Goal: Task Accomplishment & Management: Manage account settings

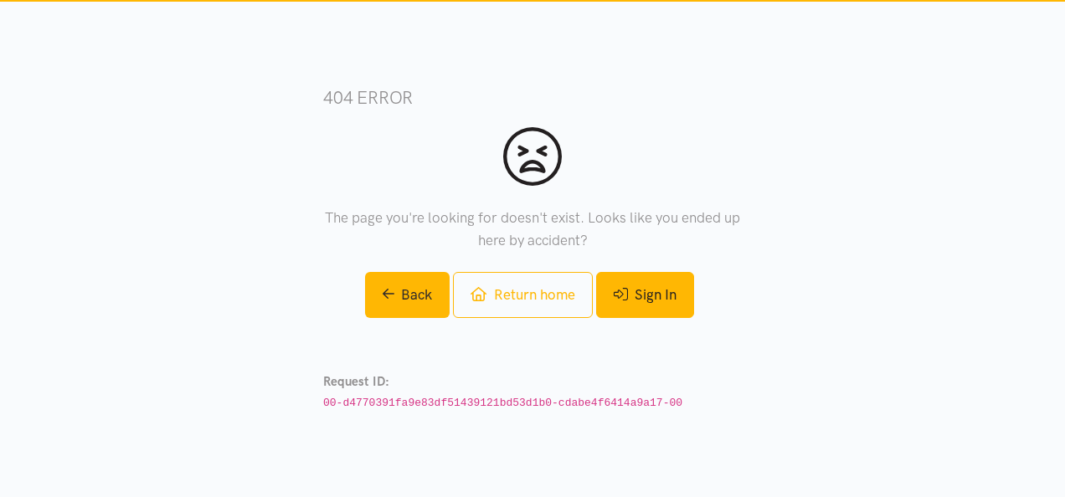
click at [640, 315] on link "Sign In" at bounding box center [645, 295] width 98 height 46
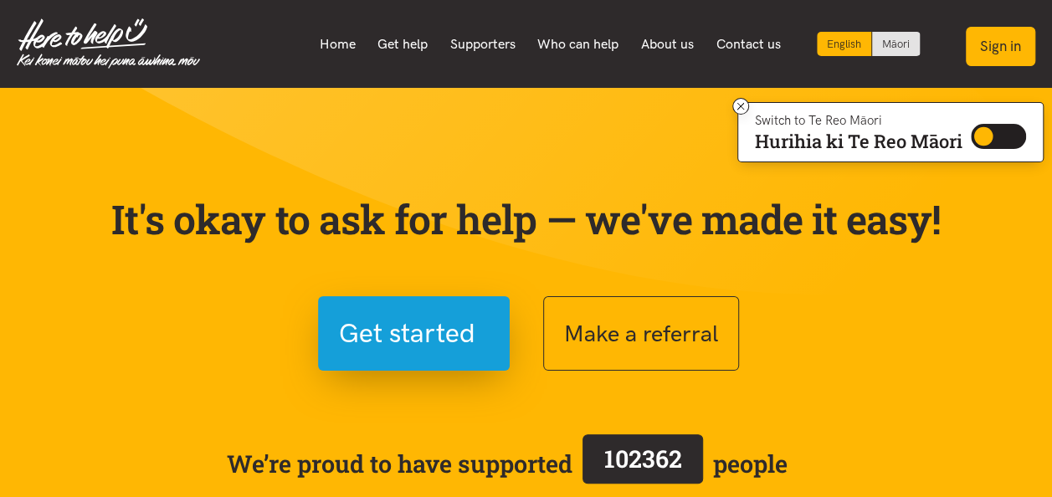
click at [1005, 44] on button "Sign in" at bounding box center [1000, 46] width 69 height 39
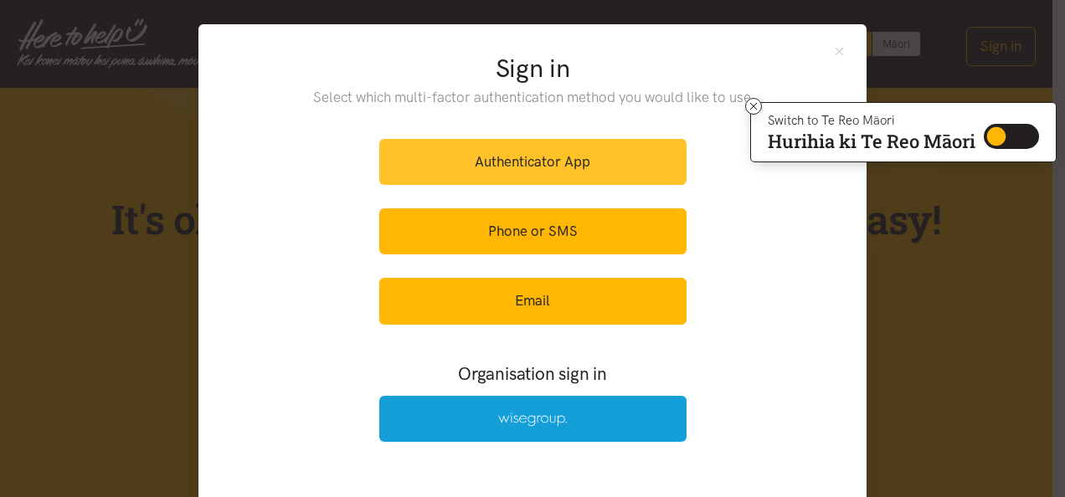
click at [591, 156] on link "Authenticator App" at bounding box center [532, 162] width 307 height 46
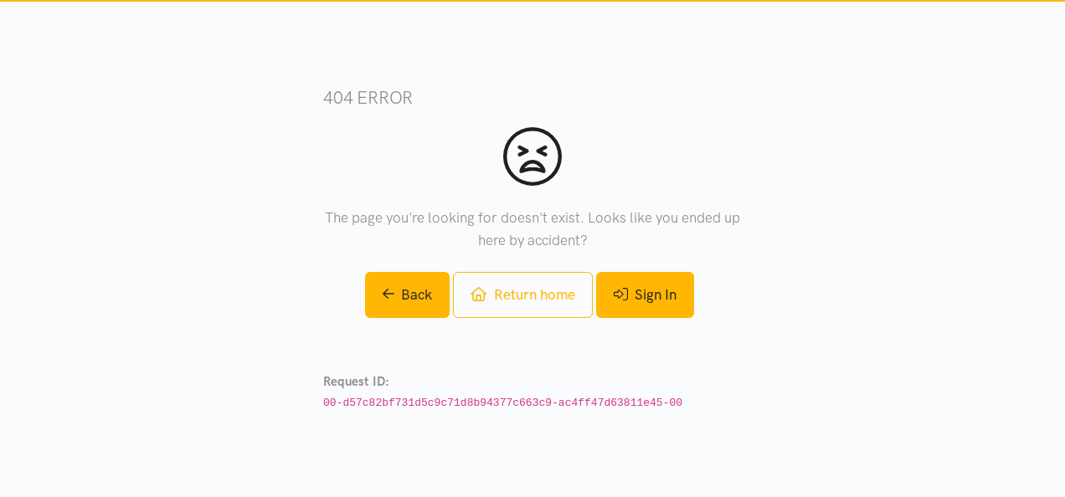
click at [634, 300] on link "Sign In" at bounding box center [645, 295] width 98 height 46
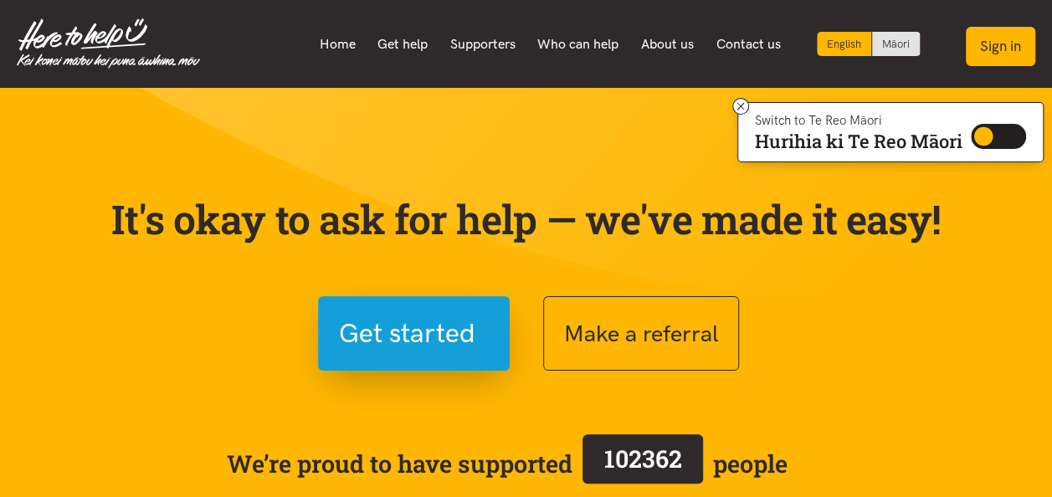
click at [975, 50] on button "Sign in" at bounding box center [1000, 46] width 69 height 39
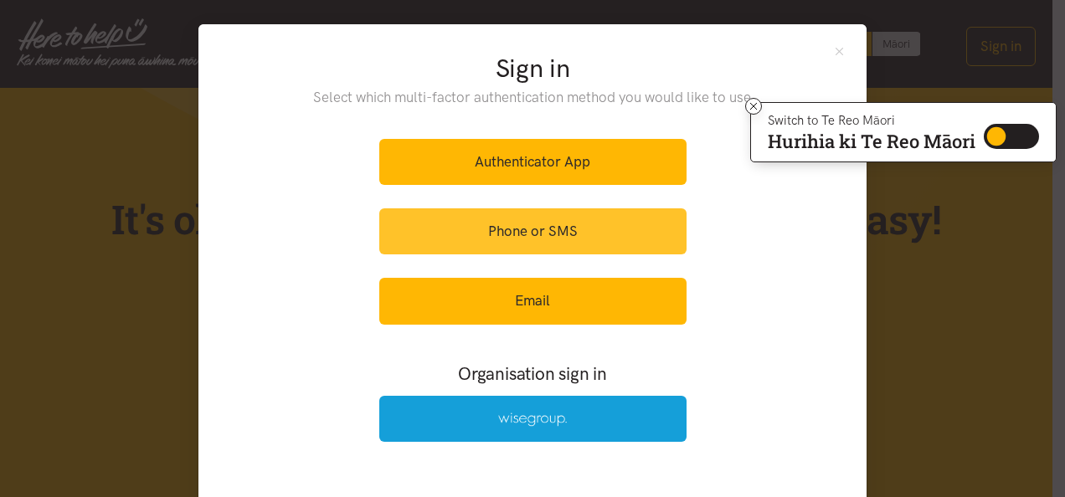
click at [552, 222] on link "Phone or SMS" at bounding box center [532, 231] width 307 height 46
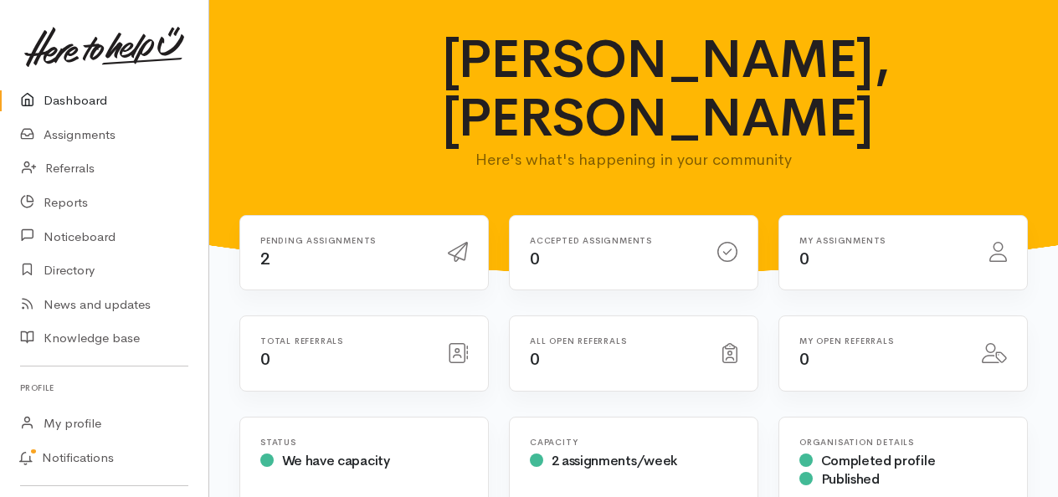
click at [321, 266] on div "Pending assignments 2" at bounding box center [344, 253] width 188 height 34
click at [311, 244] on div "Pending assignments 2" at bounding box center [344, 253] width 188 height 34
click at [453, 253] on icon at bounding box center [458, 252] width 20 height 20
click at [285, 241] on h6 "Pending assignments" at bounding box center [343, 240] width 167 height 9
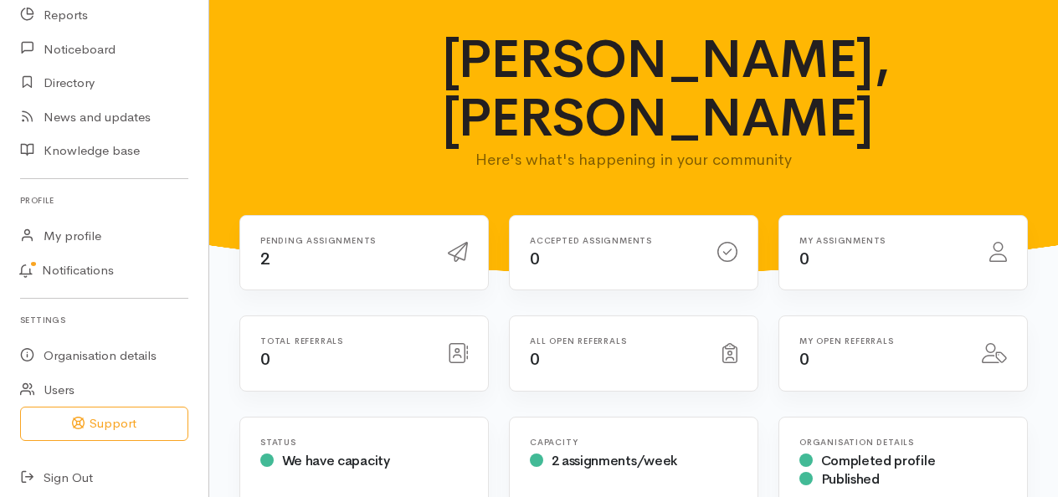
scroll to position [194, 0]
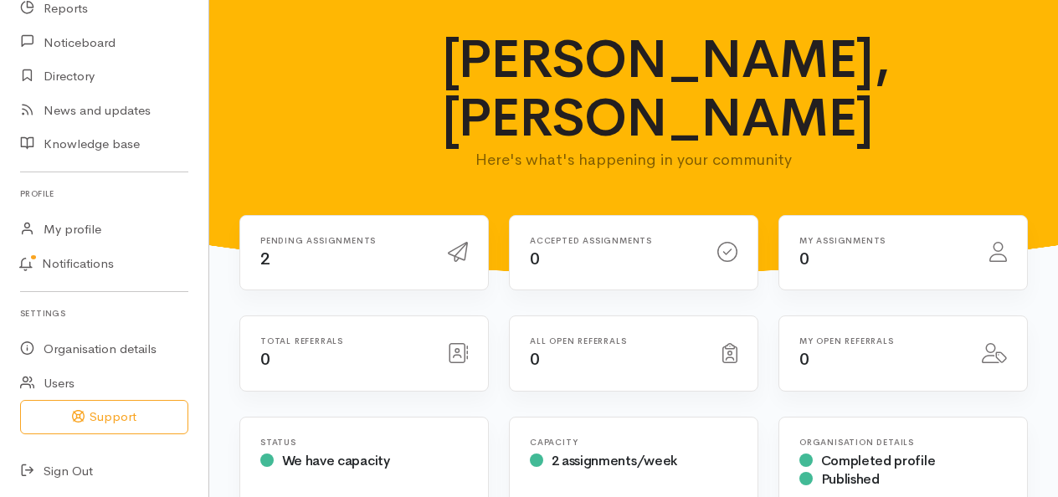
click at [450, 255] on icon at bounding box center [458, 252] width 20 height 20
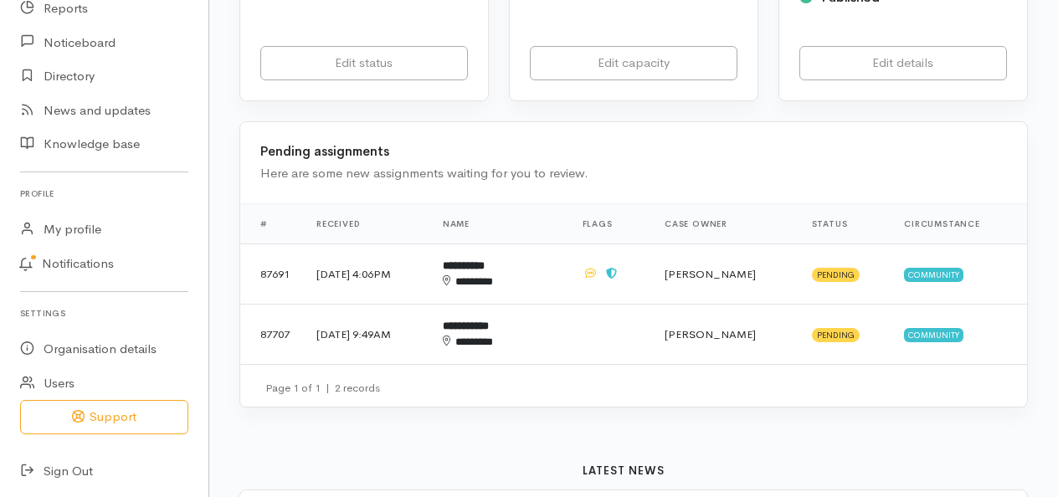
scroll to position [512, 0]
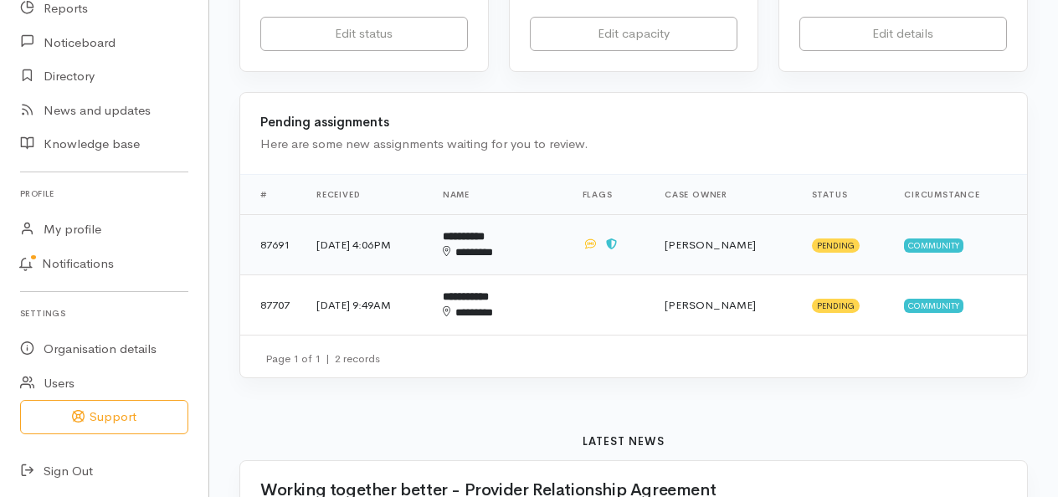
click at [928, 245] on span "Community" at bounding box center [933, 245] width 59 height 13
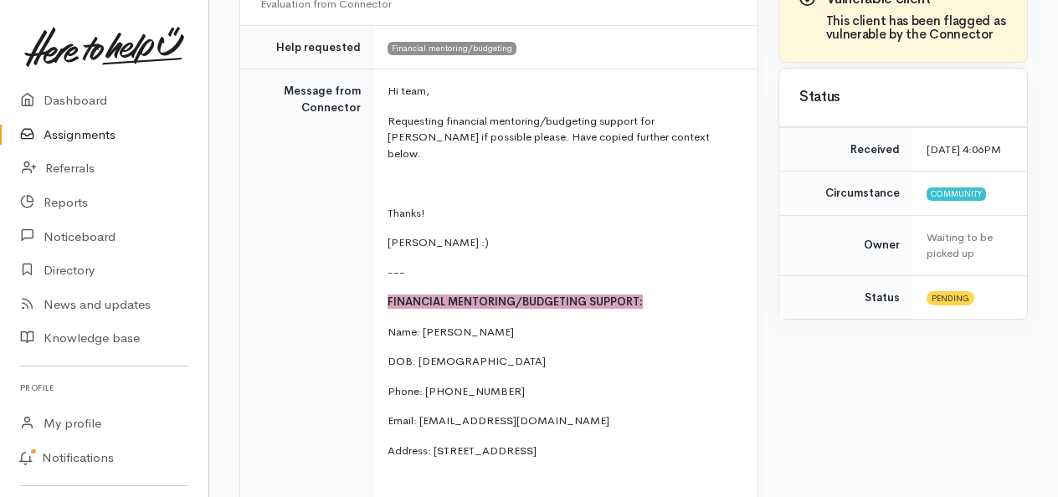
scroll to position [404, 0]
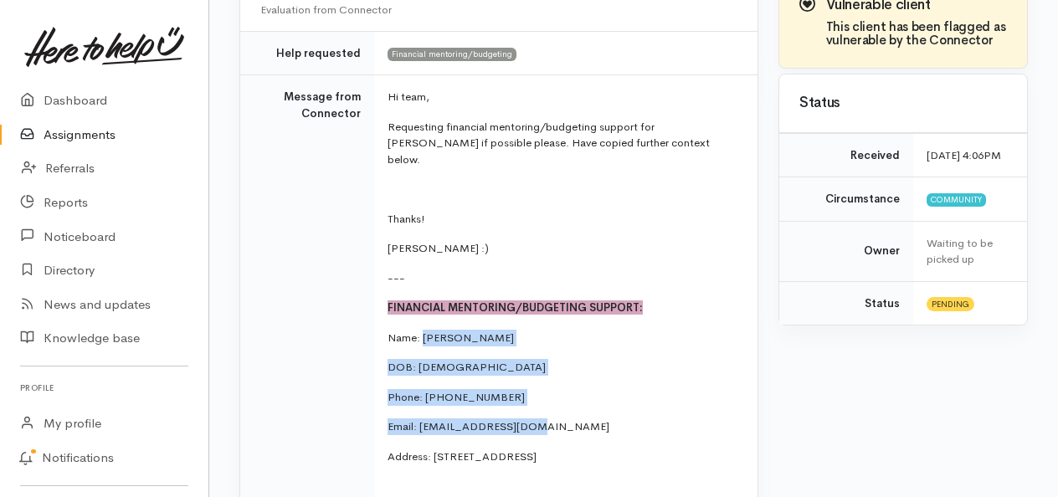
drag, startPoint x: 421, startPoint y: 316, endPoint x: 594, endPoint y: 405, distance: 194.7
click at [594, 405] on td "Hi team, Requesting financial mentoring/budgeting support for Penny if possible…" at bounding box center [565, 424] width 383 height 699
click at [594, 419] on p "Email: Cpennyg78@gmail.com" at bounding box center [563, 427] width 350 height 17
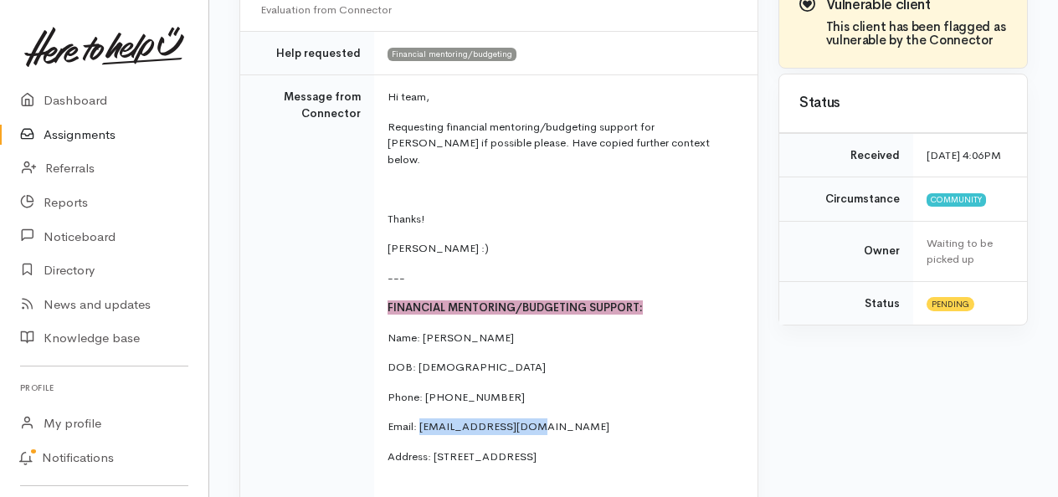
drag, startPoint x: 421, startPoint y: 406, endPoint x: 543, endPoint y: 404, distance: 122.2
click at [543, 419] on p "Email: Cpennyg78@gmail.com" at bounding box center [563, 427] width 350 height 17
copy p "Cpennyg78@gmail.com"
drag, startPoint x: 424, startPoint y: 377, endPoint x: 502, endPoint y: 375, distance: 78.7
click at [502, 389] on p "Phone: ⁠0211110634" at bounding box center [563, 397] width 350 height 17
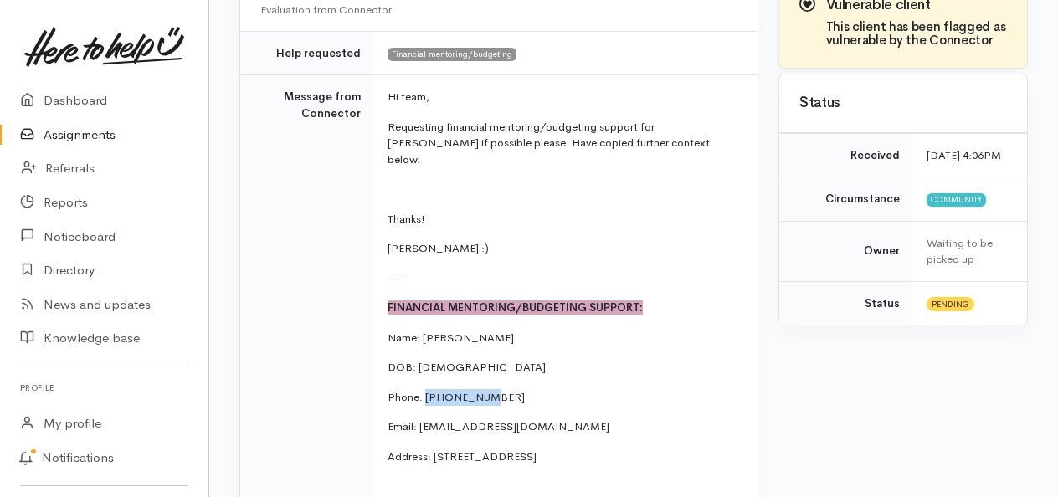
copy p "⁠0211110634"
drag, startPoint x: 435, startPoint y: 438, endPoint x: 692, endPoint y: 434, distance: 257.0
click at [692, 449] on p "Address: [STREET_ADDRESS]" at bounding box center [563, 457] width 350 height 17
copy p "12 Gambia Grove, Flagstaff, Hamilton, New Zealand"
drag, startPoint x: 415, startPoint y: 345, endPoint x: 487, endPoint y: 342, distance: 72.1
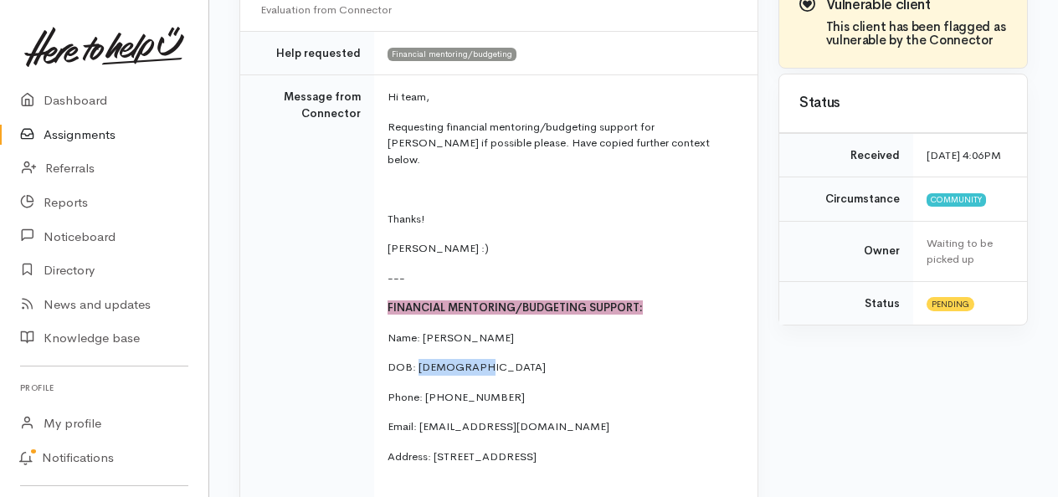
click at [487, 359] on p "DOB: [DEMOGRAPHIC_DATA]" at bounding box center [563, 367] width 350 height 17
copy p "23.02.1972"
drag, startPoint x: 422, startPoint y: 406, endPoint x: 552, endPoint y: 403, distance: 129.8
click at [552, 419] on p "Email: [EMAIL_ADDRESS][DOMAIN_NAME]" at bounding box center [563, 427] width 350 height 17
copy p "[EMAIL_ADDRESS][DOMAIN_NAME]"
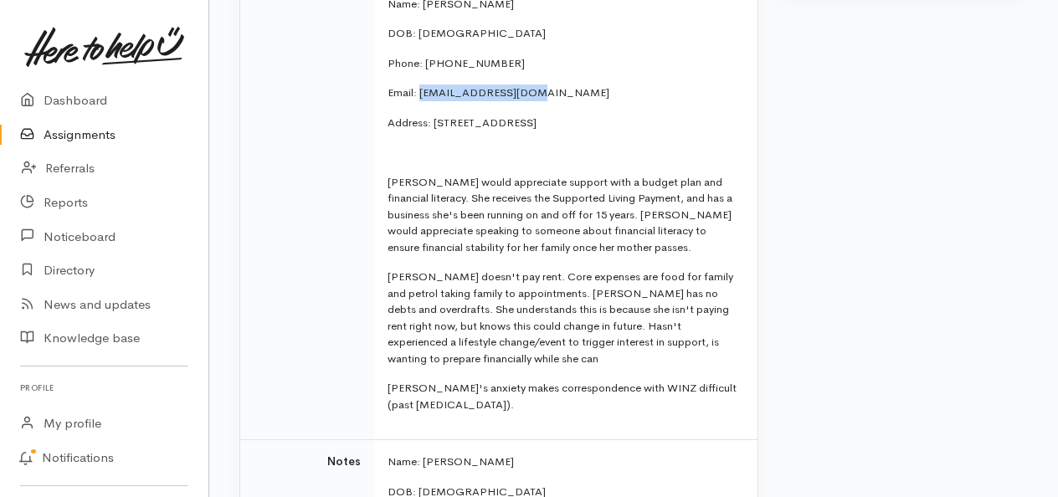
scroll to position [741, 0]
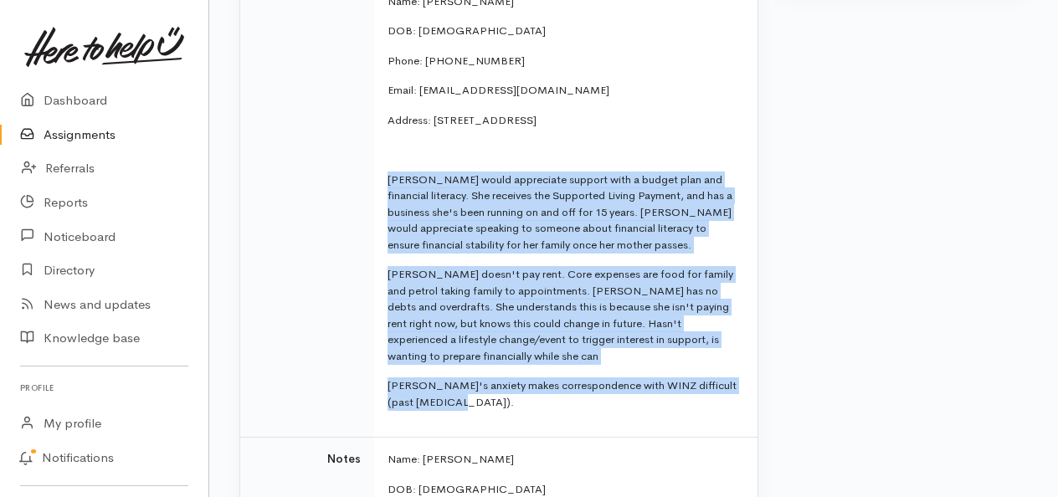
drag, startPoint x: 388, startPoint y: 156, endPoint x: 491, endPoint y: 381, distance: 247.3
click at [491, 381] on td "Hi team, Requesting financial mentoring/budgeting support for Penny if possible…" at bounding box center [565, 88] width 383 height 699
copy td "Penny would appreciate support with a budget plan and financial literacy. She r…"
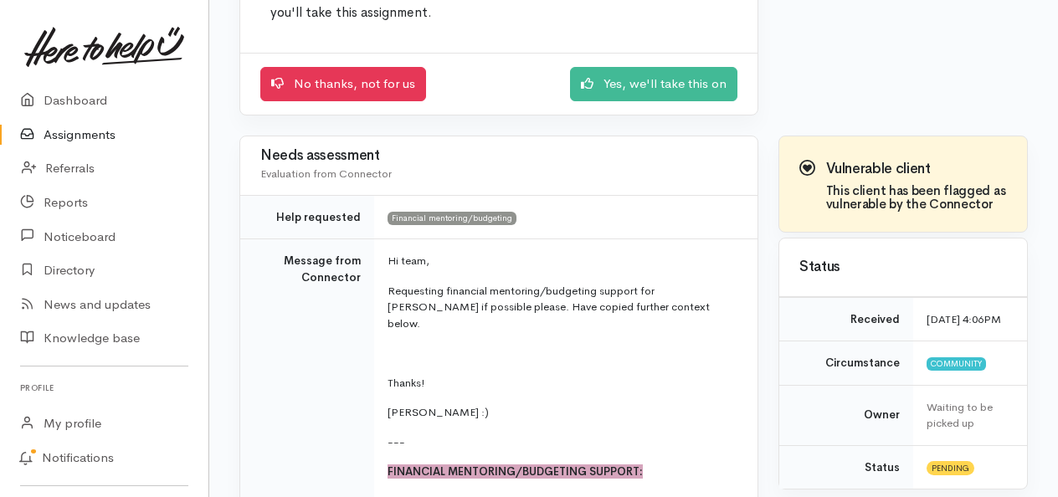
scroll to position [229, 0]
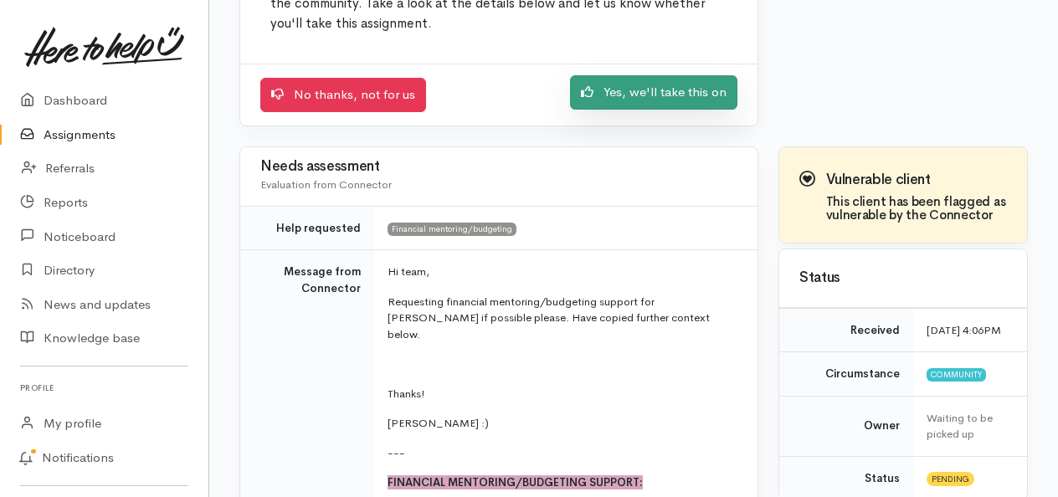
click at [673, 90] on link "Yes, we'll take this on" at bounding box center [653, 92] width 167 height 34
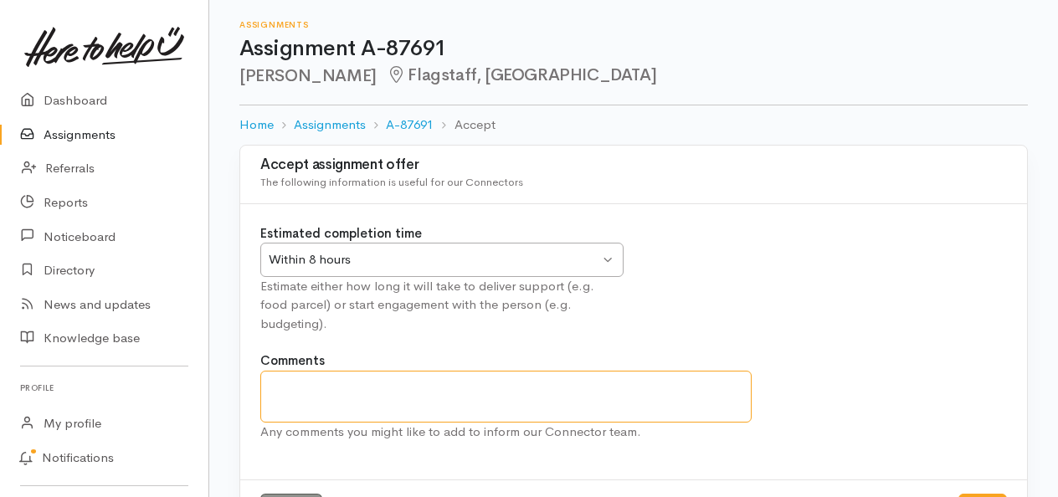
click at [328, 375] on textarea "Comments" at bounding box center [505, 397] width 491 height 52
type textarea "Emailed her 22/8/2025"
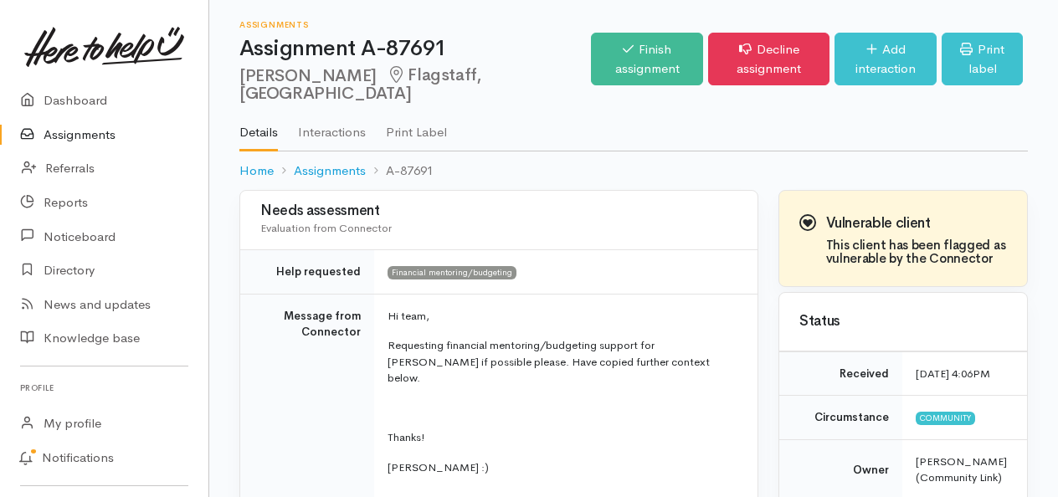
drag, startPoint x: 387, startPoint y: 164, endPoint x: 460, endPoint y: 171, distance: 73.1
click at [460, 171] on ol "Home Assignments A-87691" at bounding box center [633, 171] width 789 height 39
drag, startPoint x: 388, startPoint y: 171, endPoint x: 432, endPoint y: 169, distance: 44.4
click at [432, 169] on li "A-87691" at bounding box center [400, 171] width 68 height 19
copy li "A-87691"
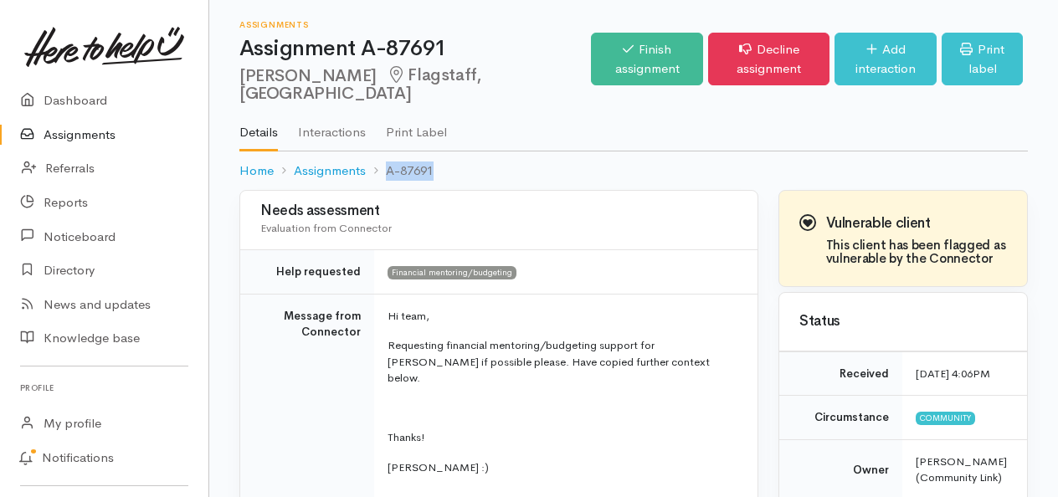
click at [75, 132] on link "Assignments" at bounding box center [104, 135] width 208 height 34
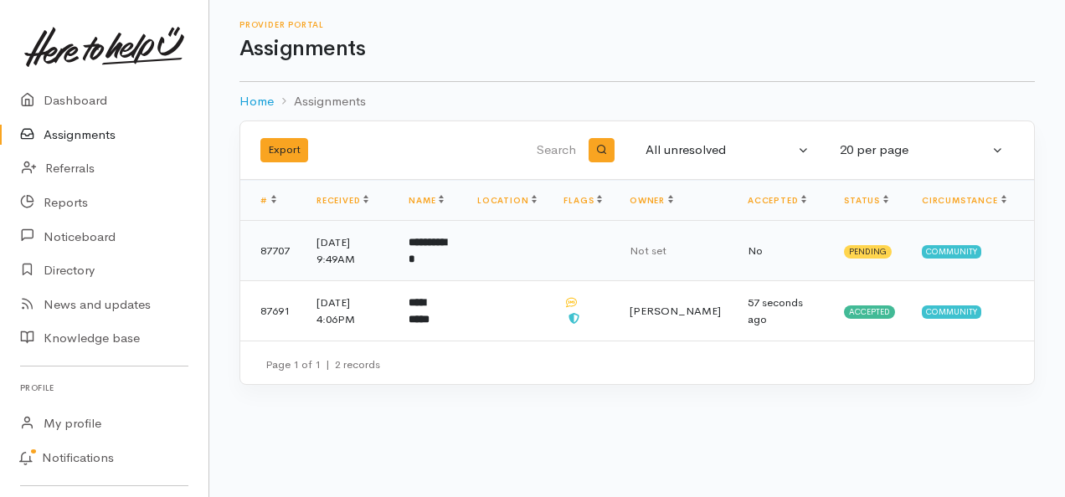
click at [959, 250] on span "Community" at bounding box center [951, 251] width 59 height 13
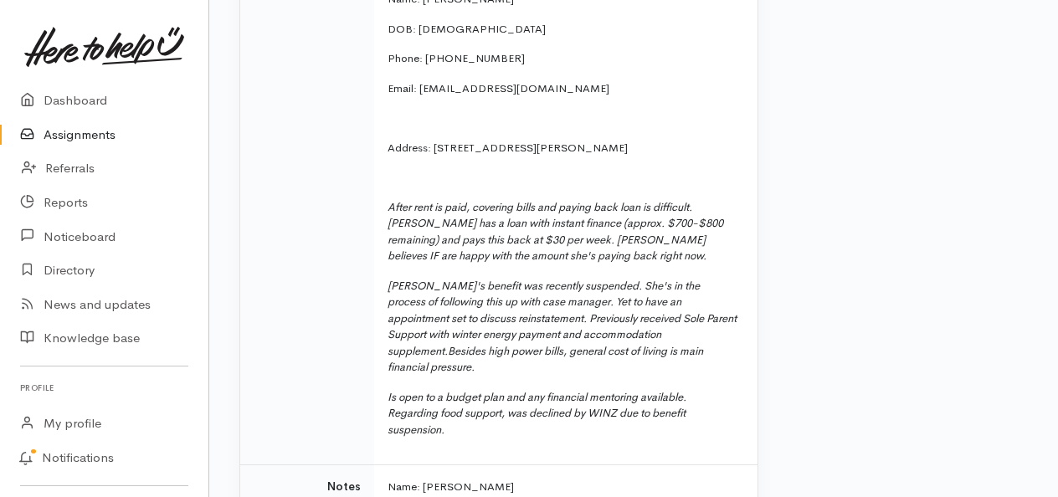
scroll to position [734, 0]
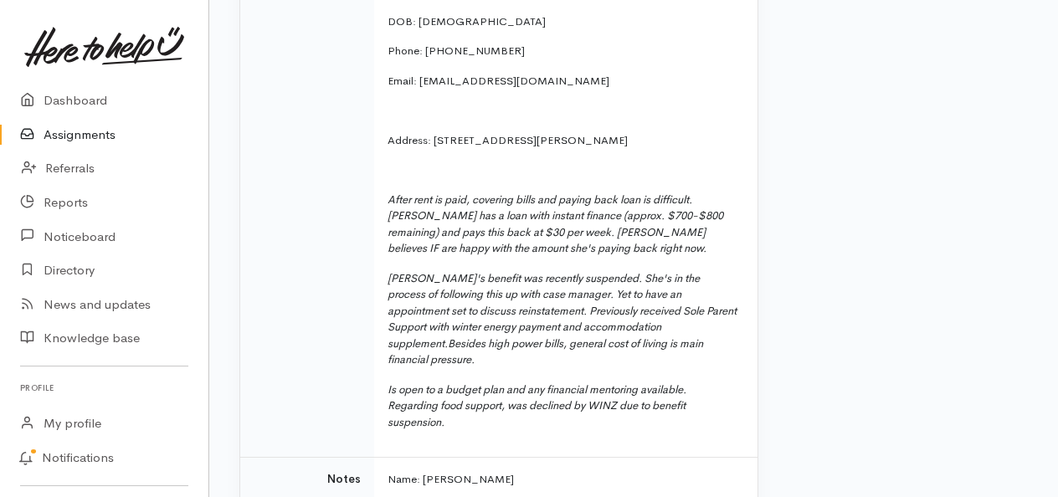
drag, startPoint x: 1055, startPoint y: 223, endPoint x: 1049, endPoint y: 144, distance: 78.9
click at [1049, 144] on div "Your help is needed! We think Community Link could be a good fit for helping ou…" at bounding box center [633, 453] width 849 height 2085
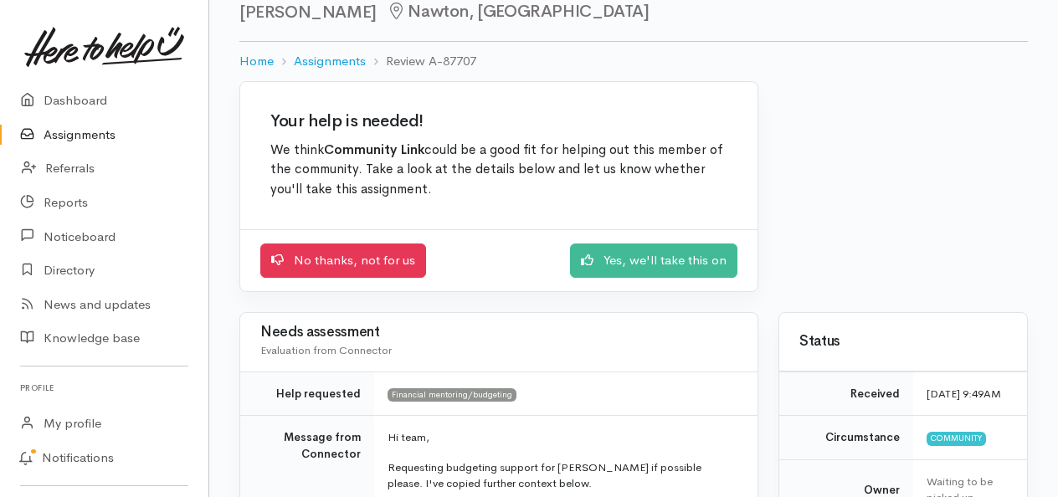
scroll to position [29, 0]
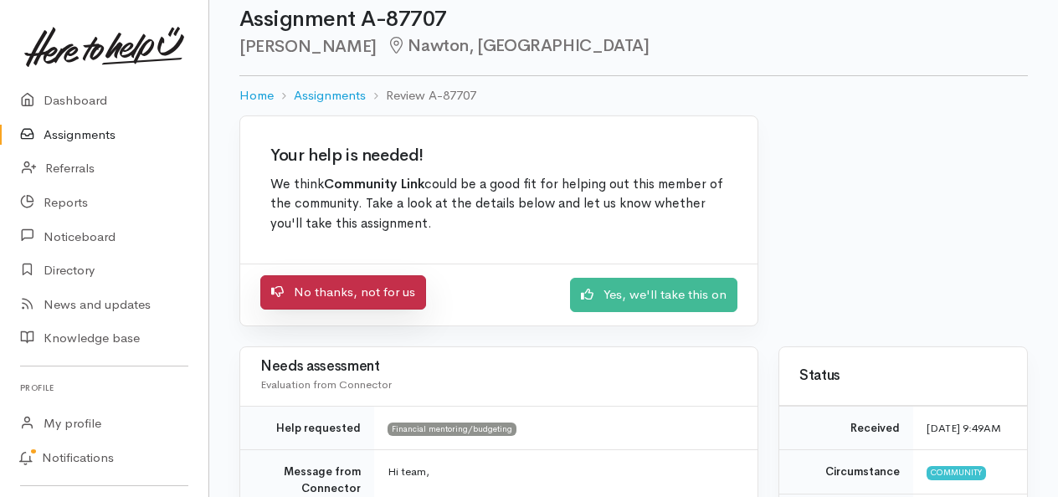
click at [347, 281] on link "No thanks, not for us" at bounding box center [343, 292] width 166 height 34
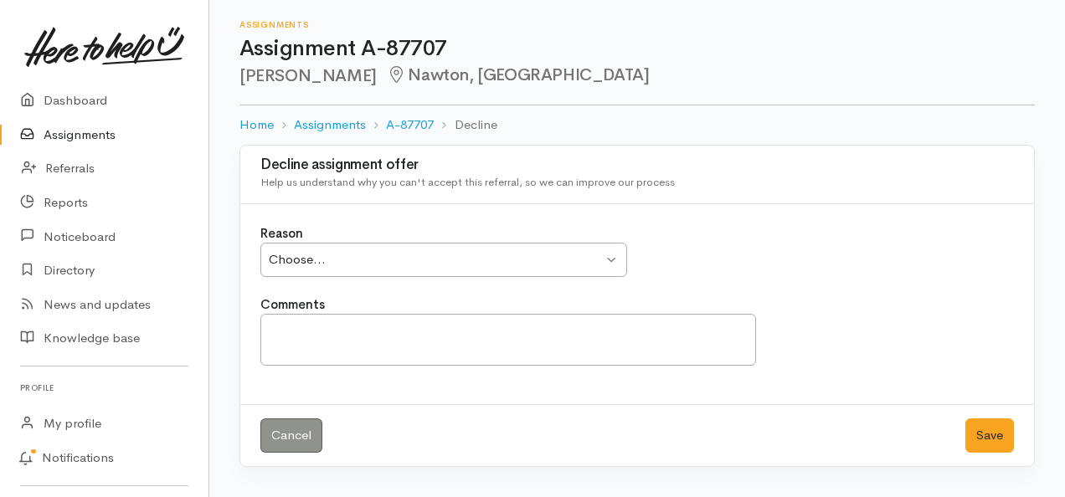
click at [313, 256] on div "Choose..." at bounding box center [436, 259] width 334 height 19
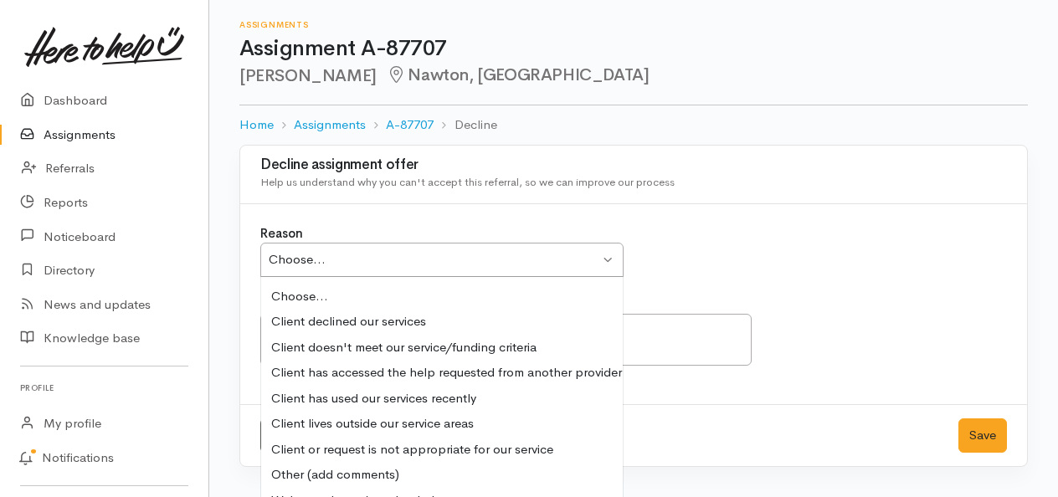
click at [273, 257] on div "Choose..." at bounding box center [434, 259] width 331 height 19
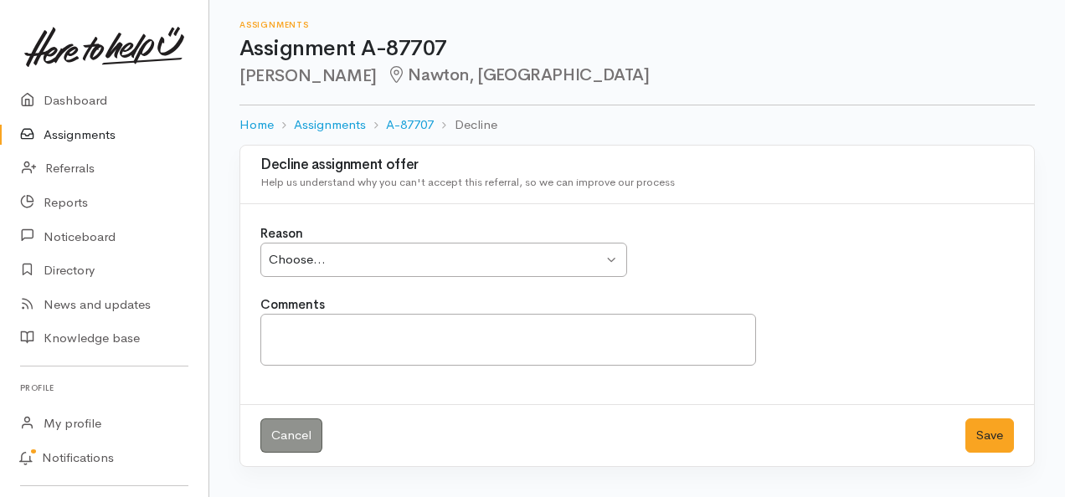
click at [614, 256] on div "Choose... Choose..." at bounding box center [443, 260] width 367 height 34
click at [342, 332] on textarea "Comments" at bounding box center [508, 340] width 496 height 52
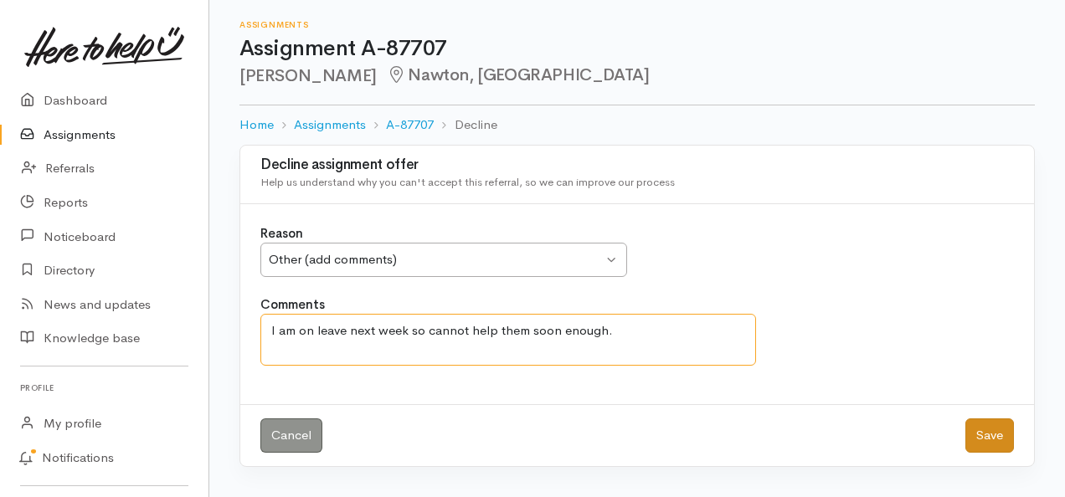
type textarea "I am on leave next week so cannot help them soon enough."
click at [991, 434] on button "Save" at bounding box center [989, 436] width 49 height 34
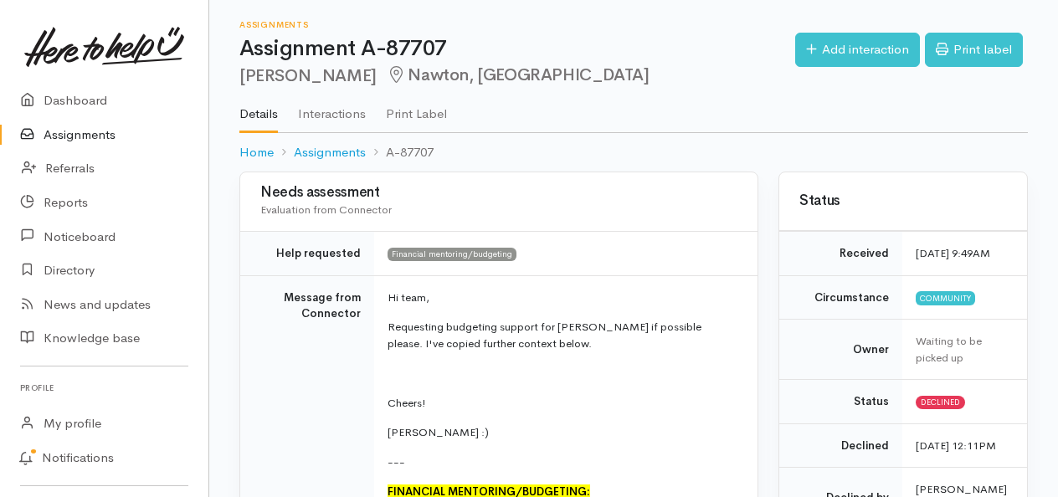
click at [84, 132] on link "Assignments" at bounding box center [104, 135] width 208 height 34
